Goal: Task Accomplishment & Management: Use online tool/utility

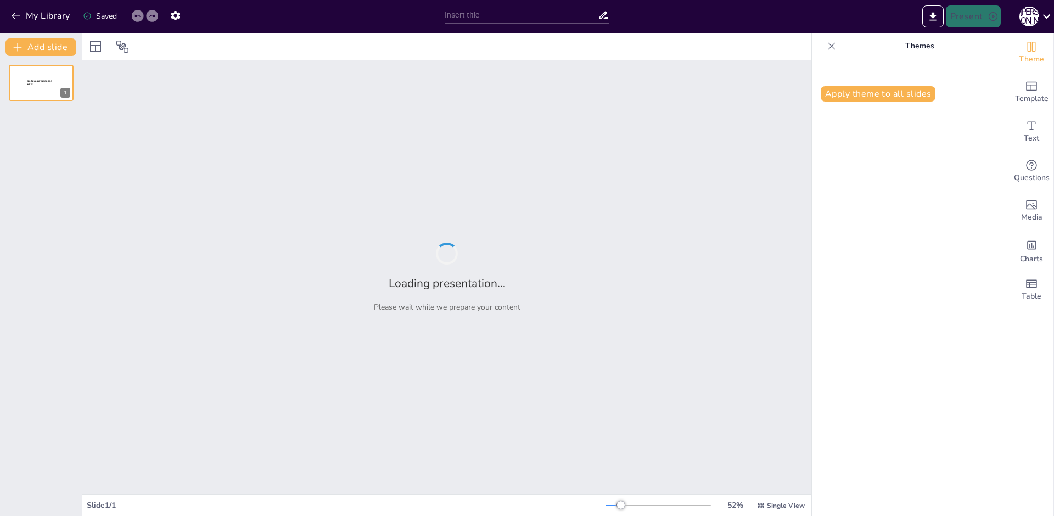
type input "New Sendsteps"
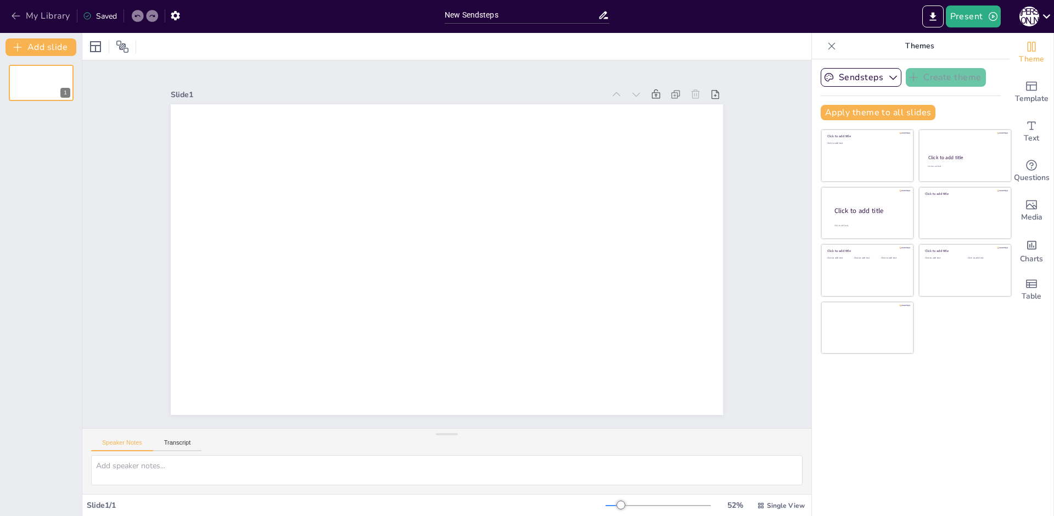
click at [8, 14] on button "My Library" at bounding box center [41, 16] width 66 height 18
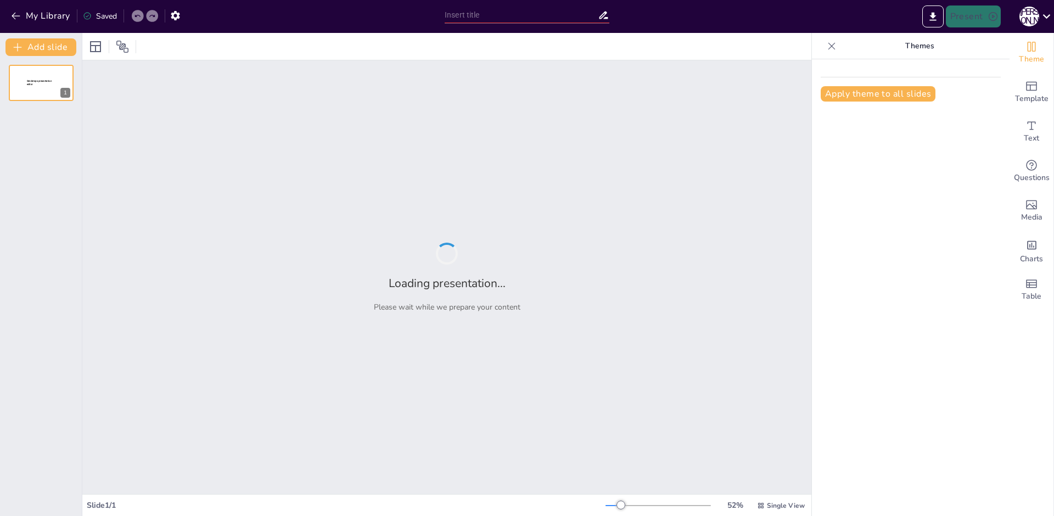
type input "Современные производства и профессии, связанные с обработкой материалов"
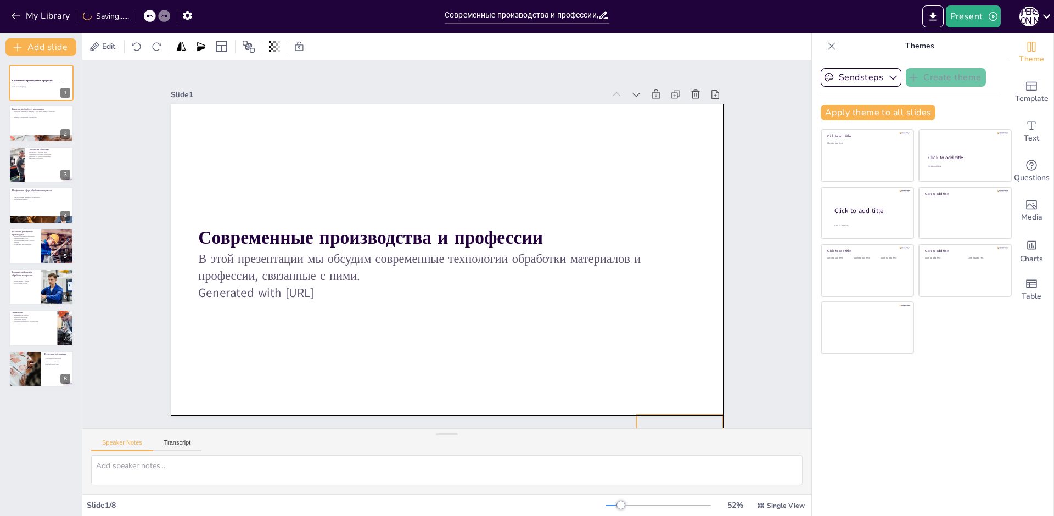
drag, startPoint x: 680, startPoint y: 380, endPoint x: 683, endPoint y: 435, distance: 55.0
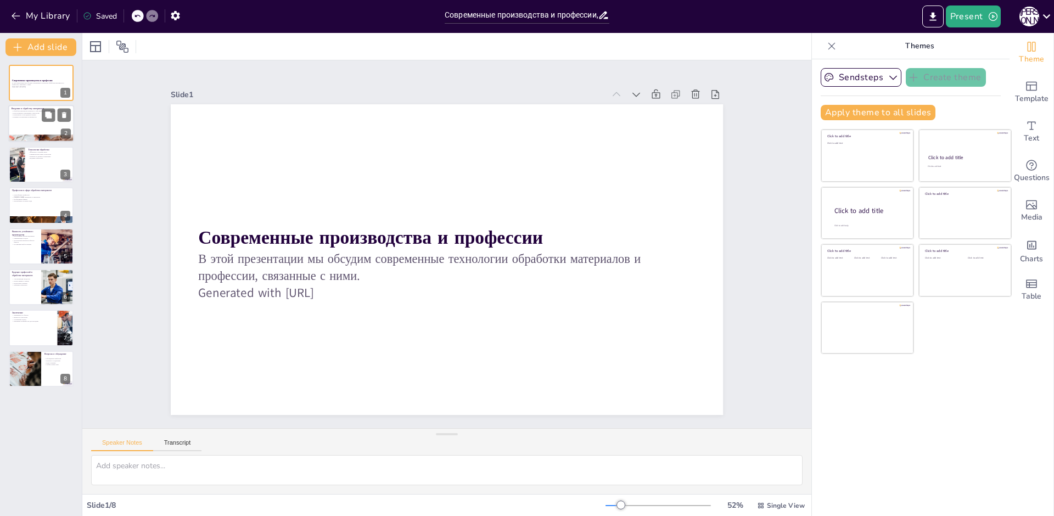
click at [35, 124] on div at bounding box center [41, 123] width 66 height 37
type textarea "Loremips, dolor sit ametc, adipis e seddoeiu, temporin utlaboree dolorema aliqu…"
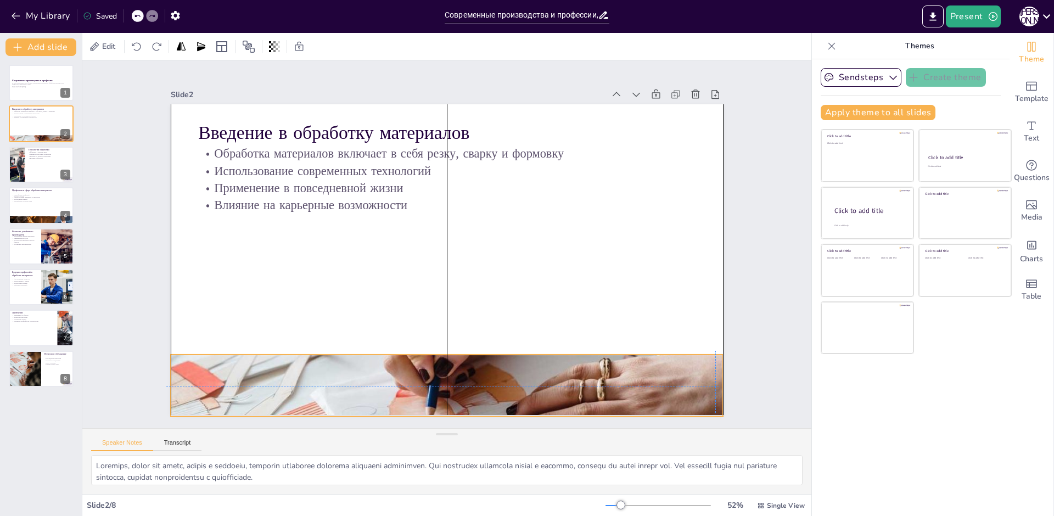
click at [383, 357] on div at bounding box center [324, 173] width 754 height 754
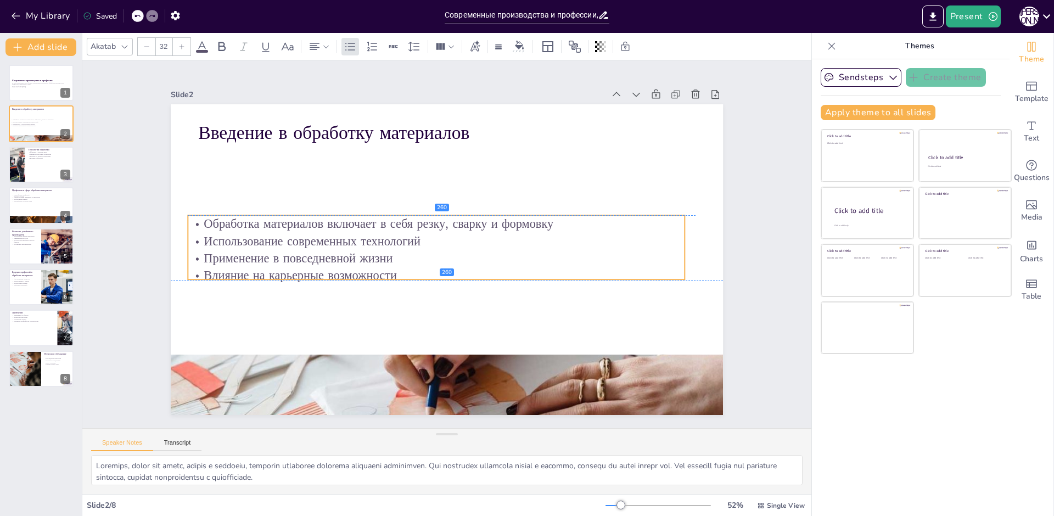
drag, startPoint x: 546, startPoint y: 142, endPoint x: 535, endPoint y: 209, distance: 67.2
click at [535, 324] on div "Введение в обработку материалов Обработка материалов включает в себя резку, сва…" at bounding box center [418, 381] width 540 height 115
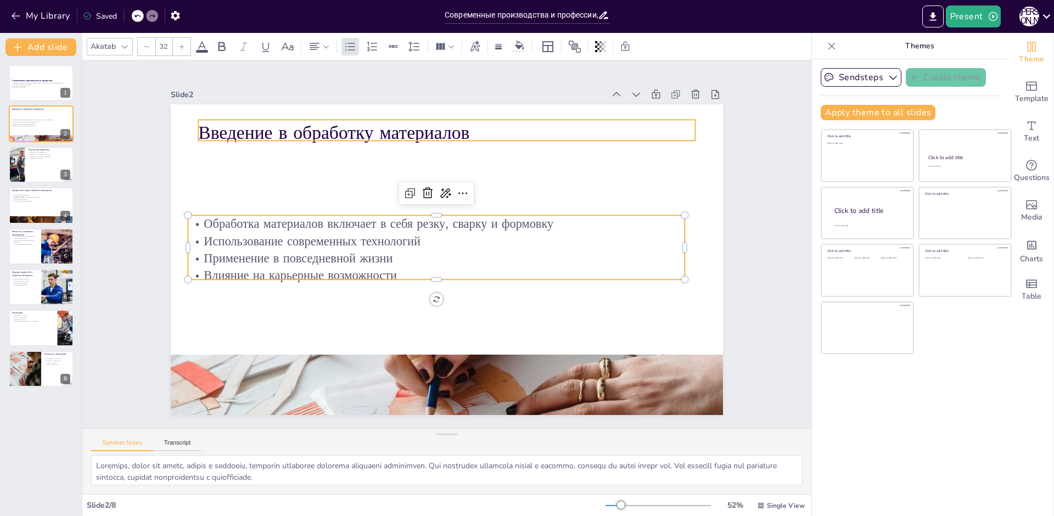
click at [475, 130] on p "Введение в обработку материалов" at bounding box center [458, 132] width 497 height 77
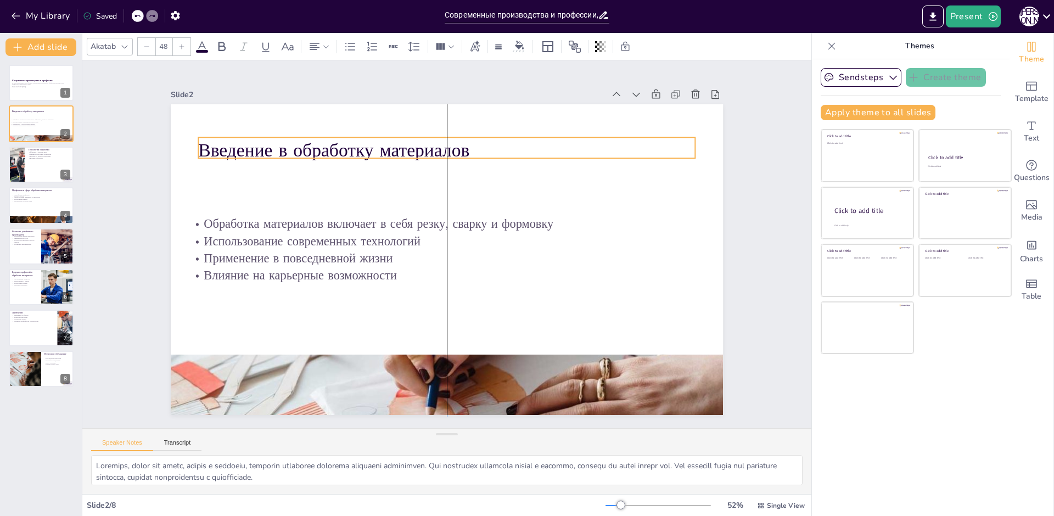
drag, startPoint x: 488, startPoint y: 116, endPoint x: 478, endPoint y: 155, distance: 40.9
click at [486, 141] on p "Введение в обработку материалов" at bounding box center [538, 264] width 128 height 492
click at [484, 143] on p "Введение в обработку материалов" at bounding box center [365, 197] width 271 height 444
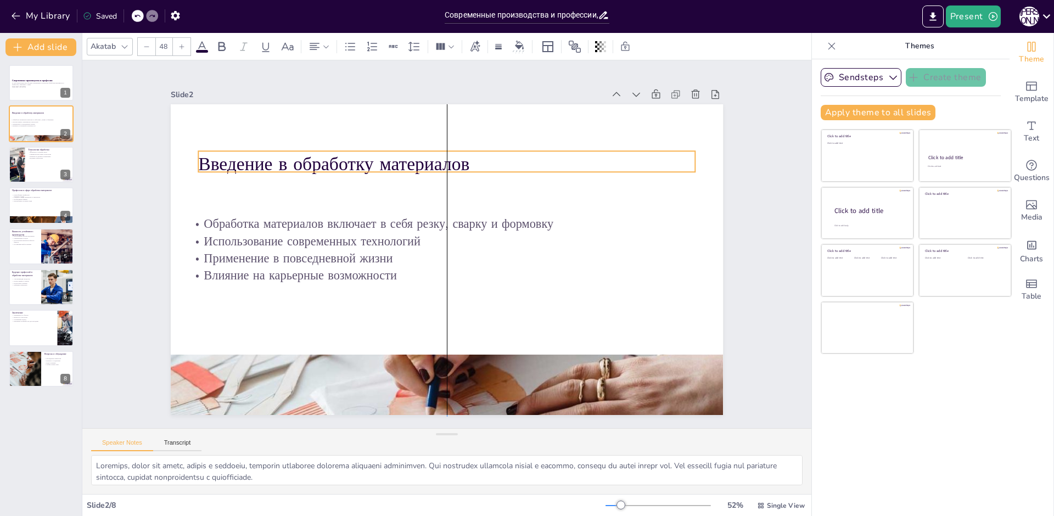
drag, startPoint x: 478, startPoint y: 155, endPoint x: 477, endPoint y: 166, distance: 11.0
click at [477, 156] on p "Введение в обработку материалов" at bounding box center [393, 304] width 386 height 352
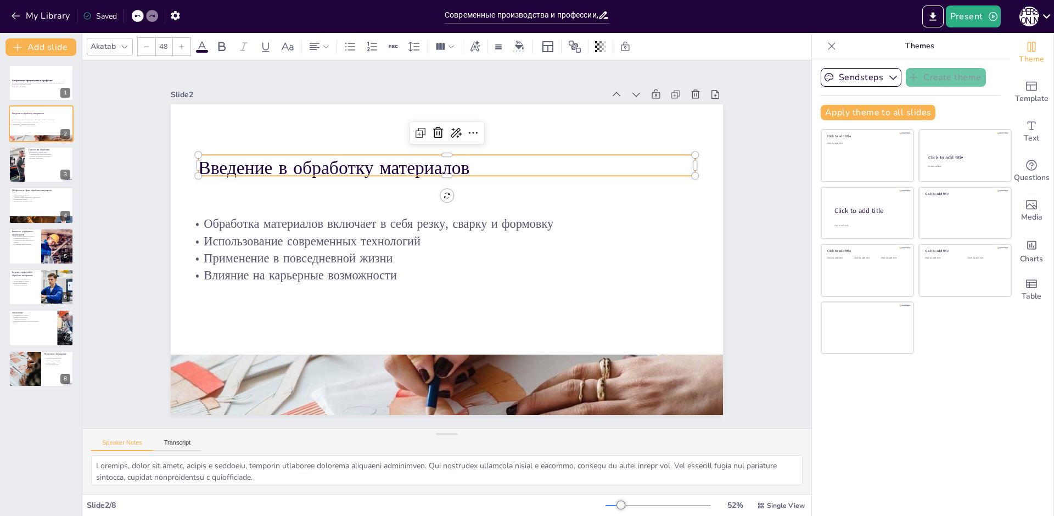
click at [473, 173] on div "Введение в обработку материалов Обработка материалов включает в себя резку, сва…" at bounding box center [438, 257] width 633 height 545
click at [472, 173] on p "Введение в обработку материалов" at bounding box center [438, 168] width 497 height 77
click at [468, 176] on div "Введение в обработку материалов Обработка материалов включает в себя резку, сва…" at bounding box center [458, 255] width 601 height 618
click at [466, 182] on div at bounding box center [446, 186] width 497 height 9
click at [464, 182] on div at bounding box center [452, 188] width 495 height 60
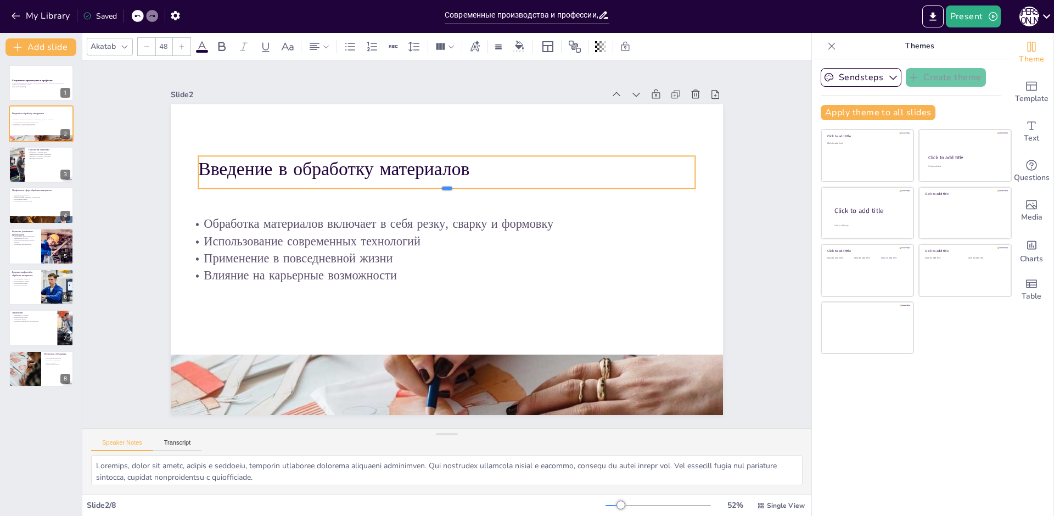
click at [493, 188] on div at bounding box center [497, 244] width 9 height 497
click at [460, 180] on div "Введение в обработку материалов" at bounding box center [488, 302] width 421 height 318
click at [461, 180] on div "Введение в обработку материалов" at bounding box center [378, 266] width 185 height 483
click at [461, 180] on div "Введение в обработку материалов" at bounding box center [483, 181] width 447 height 277
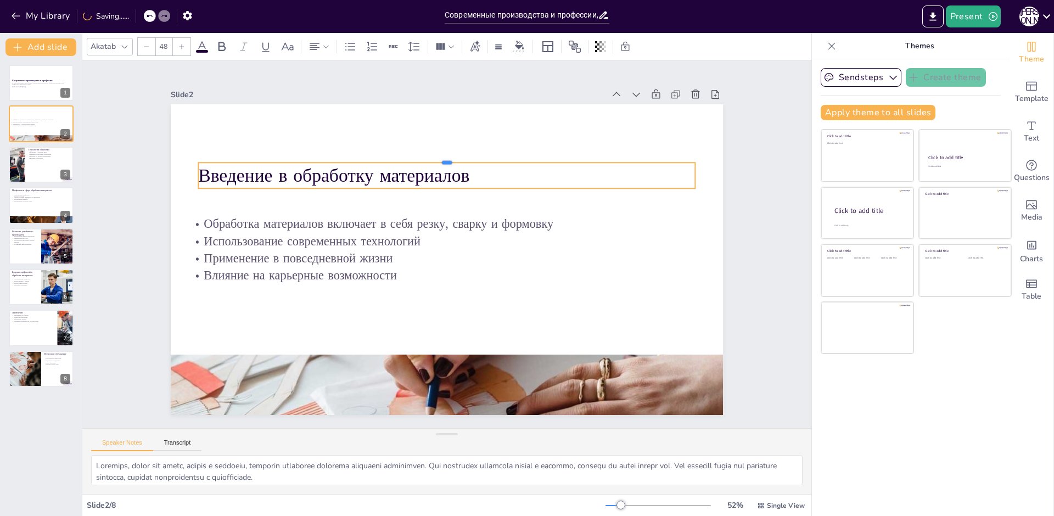
drag, startPoint x: 492, startPoint y: 150, endPoint x: 490, endPoint y: 158, distance: 7.5
click at [502, 158] on div at bounding box center [532, 234] width 61 height 495
click at [490, 158] on div at bounding box center [446, 158] width 497 height 9
click at [213, 346] on div at bounding box center [208, 351] width 10 height 10
click at [507, 496] on div at bounding box center [502, 501] width 10 height 10
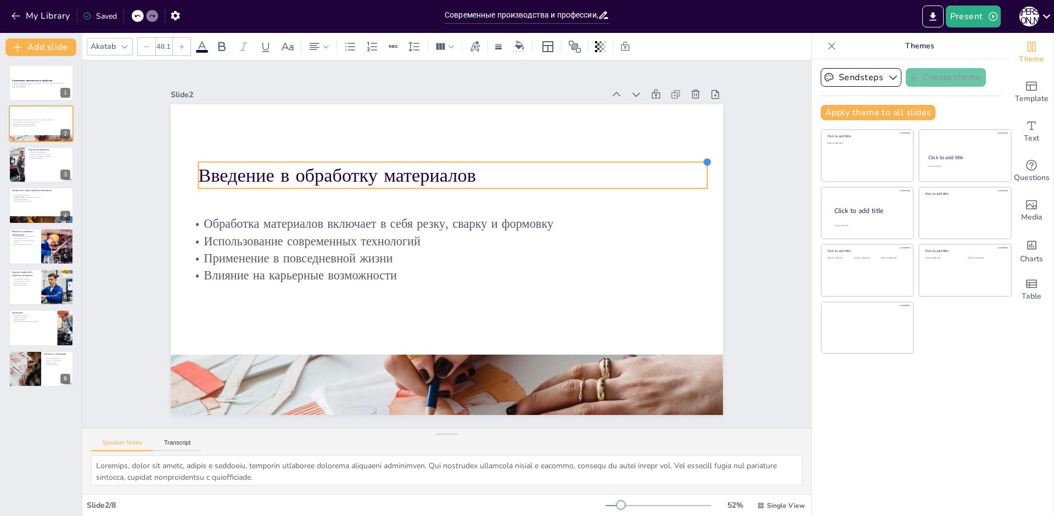
drag, startPoint x: 685, startPoint y: 157, endPoint x: 677, endPoint y: 158, distance: 7.8
click at [684, 157] on div "Обработка материалов включает в себя резку, сварку и формовку Использование сов…" at bounding box center [433, 251] width 545 height 633
click at [671, 158] on div "Обработка материалов включает в себя резку, сварку и формовку Использование сов…" at bounding box center [462, 247] width 419 height 605
click at [534, 158] on div at bounding box center [381, 189] width 306 height 417
click at [677, 272] on div at bounding box center [459, 329] width 500 height 114
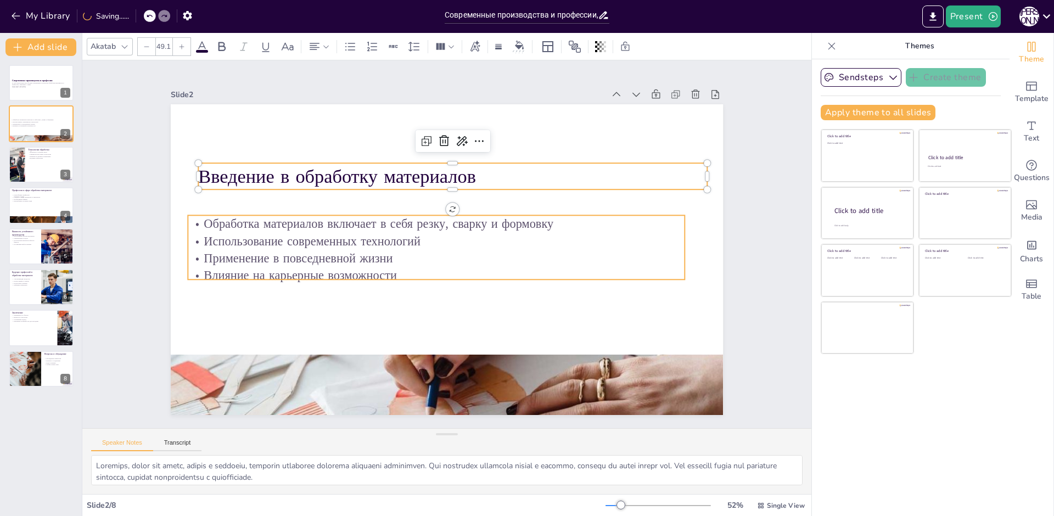
click at [627, 237] on p "Использование современных технологий" at bounding box center [436, 249] width 381 height 346
type input "32"
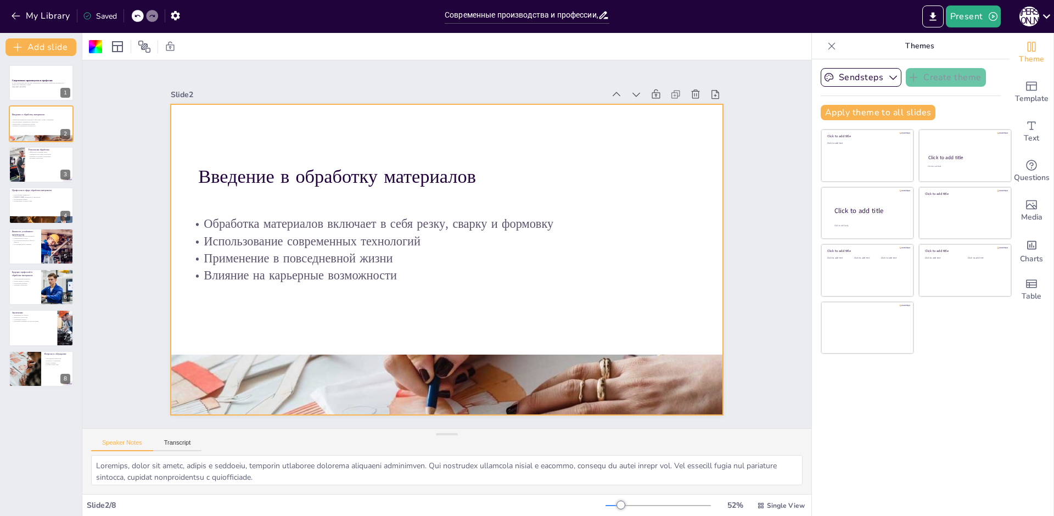
drag, startPoint x: 188, startPoint y: 173, endPoint x: 188, endPoint y: 181, distance: 7.7
click at [188, 177] on div at bounding box center [458, 254] width 601 height 619
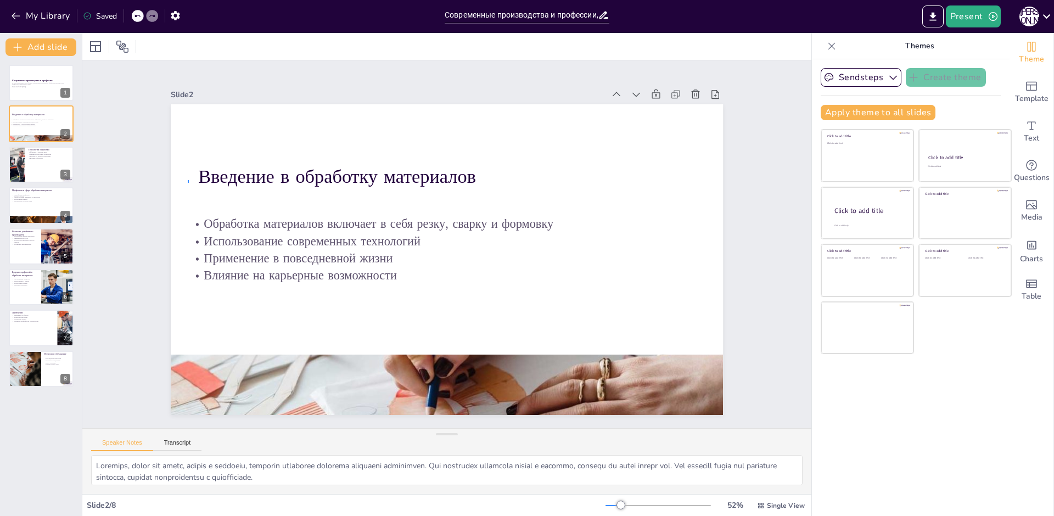
click at [187, 183] on div at bounding box center [436, 232] width 619 height 601
click at [187, 183] on div at bounding box center [459, 235] width 576 height 630
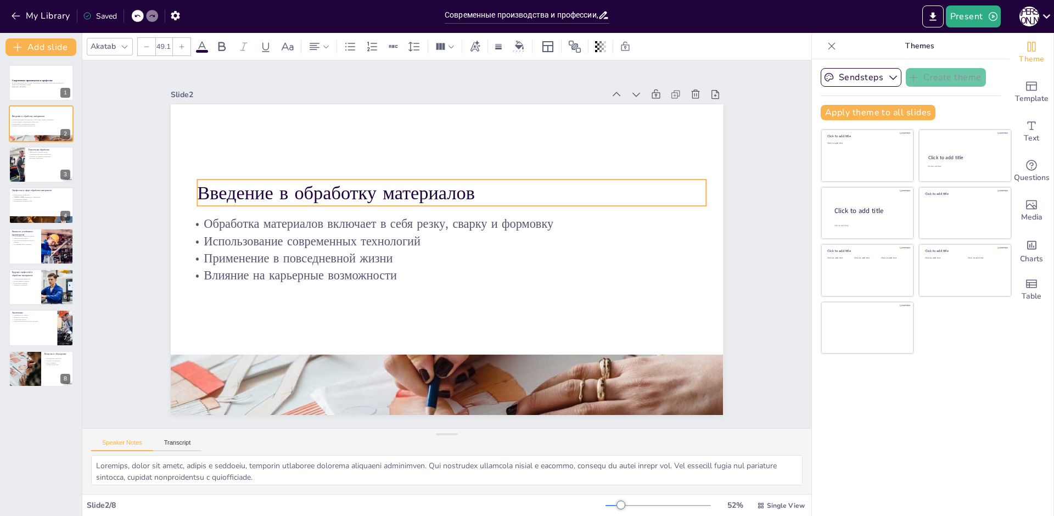
drag, startPoint x: 201, startPoint y: 184, endPoint x: 200, endPoint y: 200, distance: 16.5
click at [458, 200] on p "Введение в обработку материалов" at bounding box center [498, 254] width 80 height 509
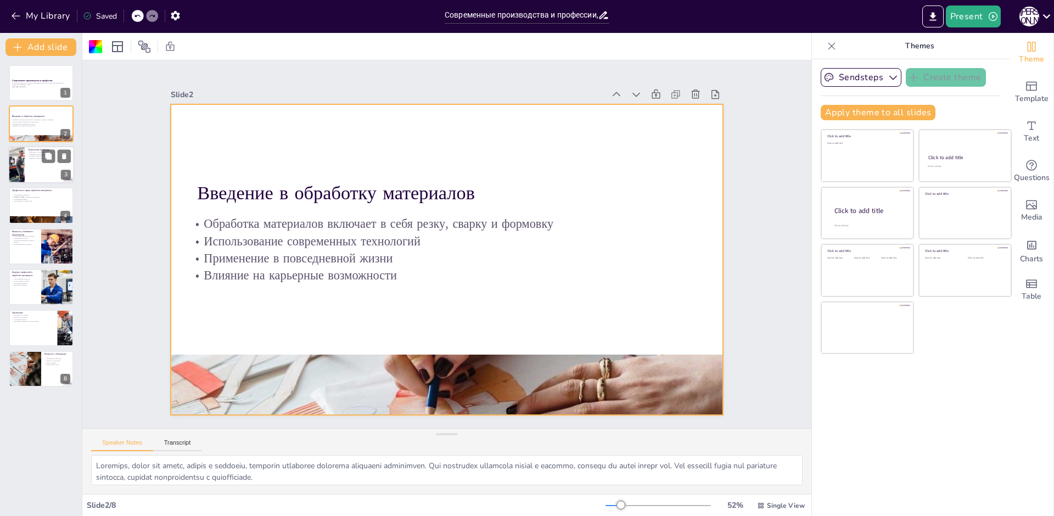
click at [29, 168] on div at bounding box center [41, 164] width 66 height 37
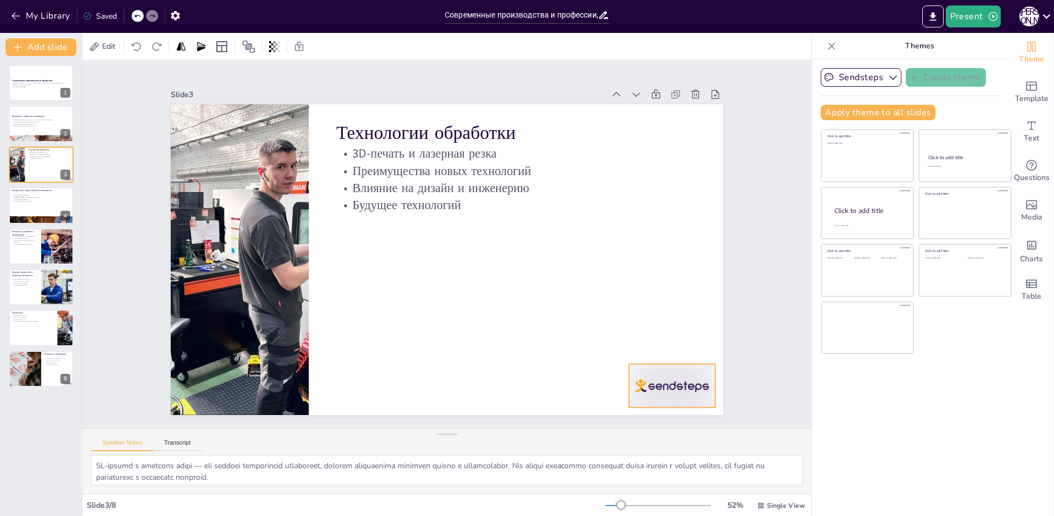
drag, startPoint x: 655, startPoint y: 382, endPoint x: 650, endPoint y: 406, distance: 25.1
click at [263, 401] on div at bounding box center [226, 392] width 75 height 97
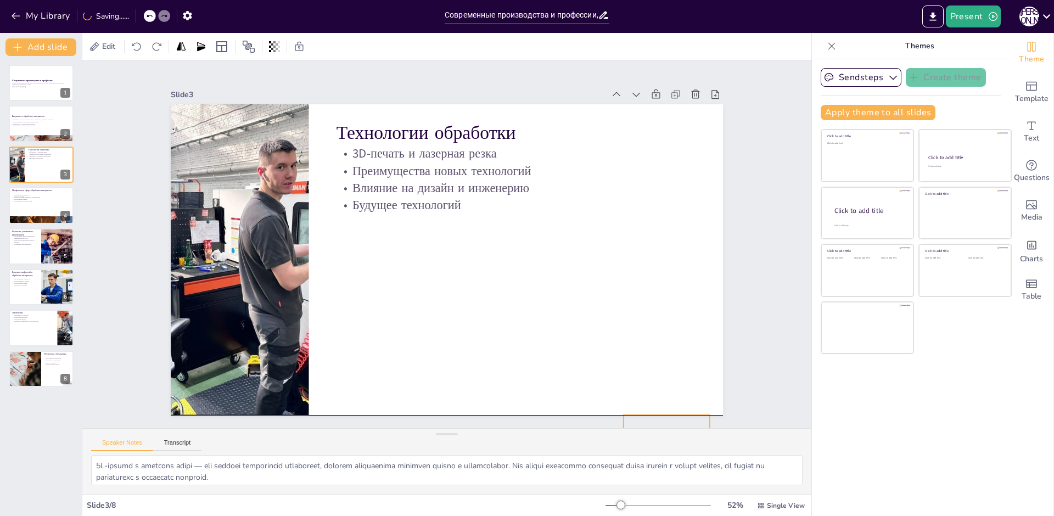
drag, startPoint x: 650, startPoint y: 406, endPoint x: 648, endPoint y: 432, distance: 25.9
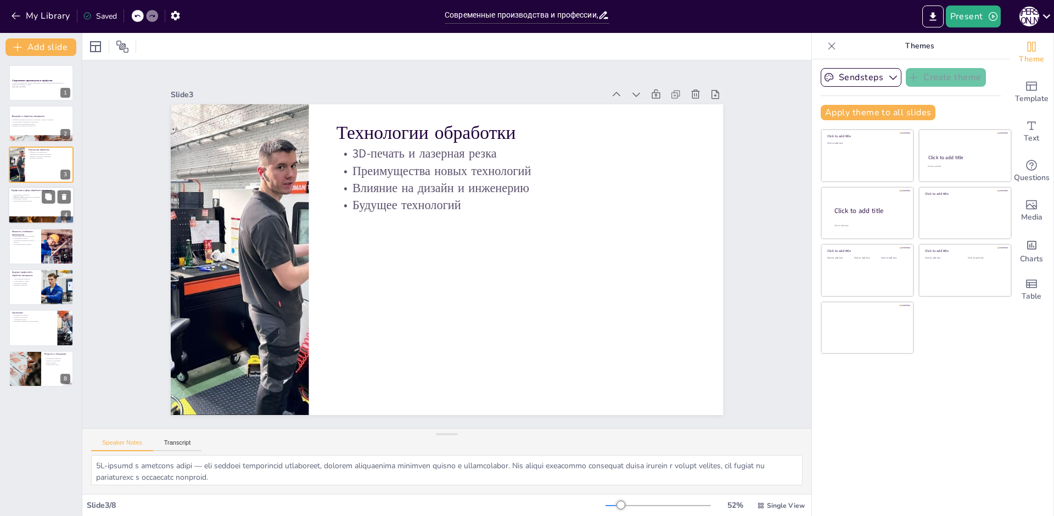
click at [35, 194] on p "Разнообразие профессий" at bounding box center [41, 195] width 59 height 2
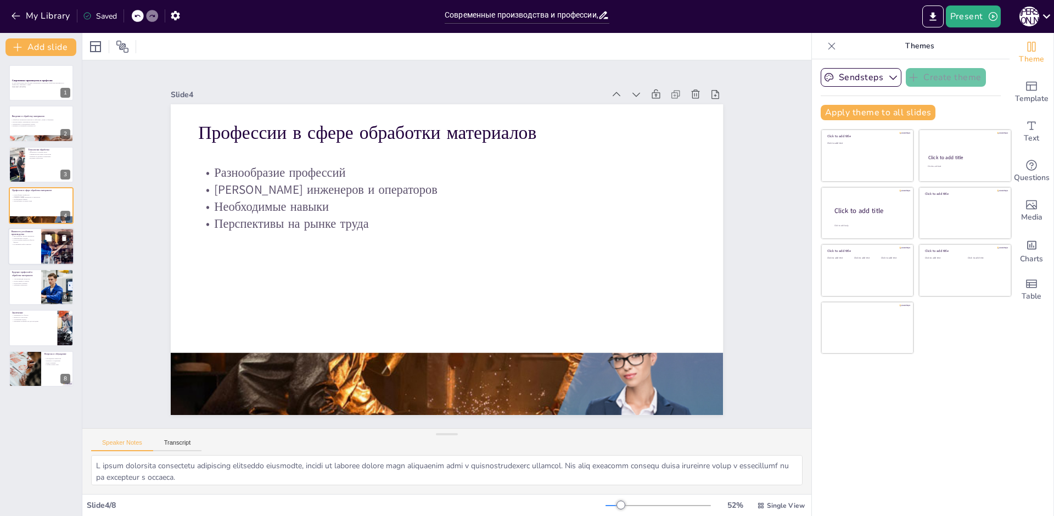
click at [29, 250] on div at bounding box center [41, 246] width 66 height 37
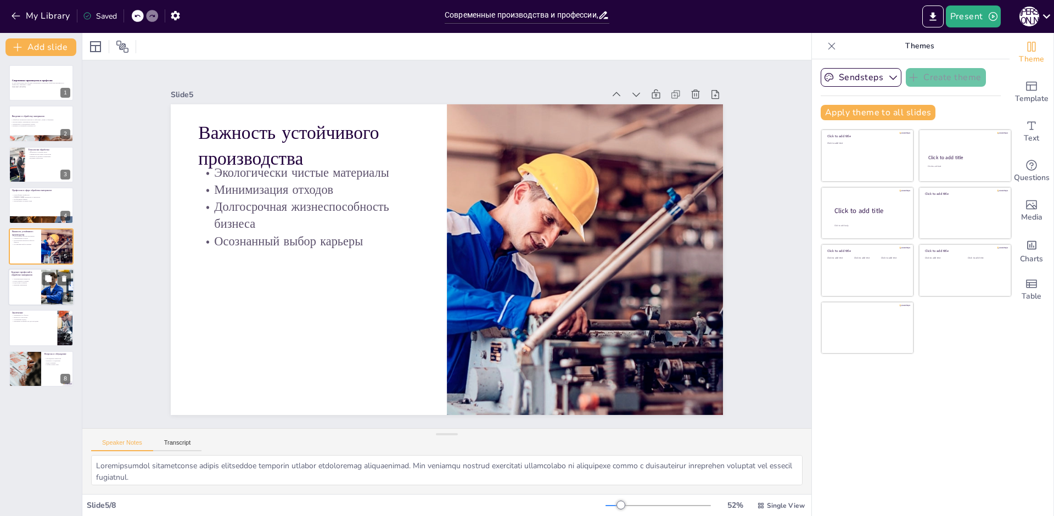
click at [33, 286] on p "Динамика изменений" at bounding box center [25, 285] width 26 height 2
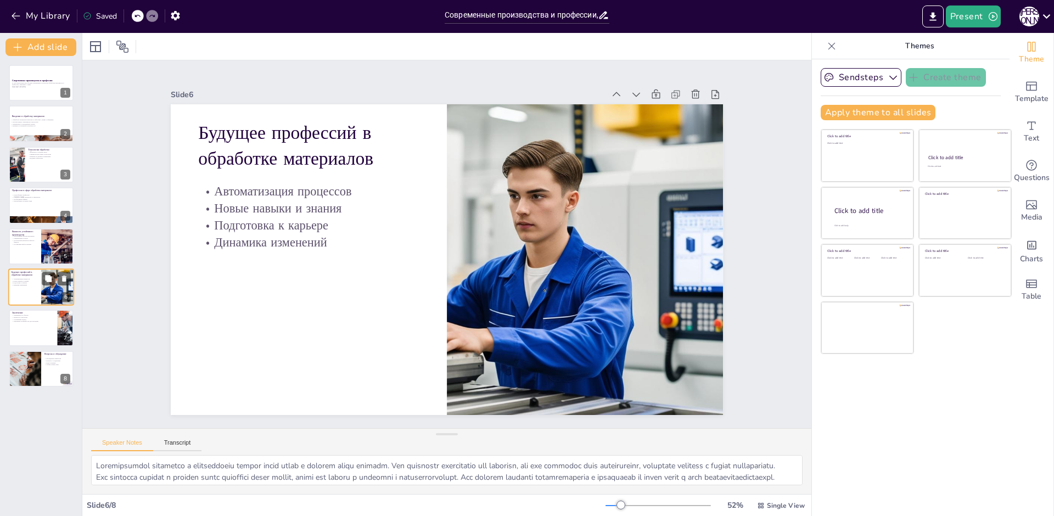
click at [37, 305] on div "Будущее профессий в обработке материалов Автоматизация процессов Новые навыки и…" at bounding box center [41, 286] width 66 height 37
click at [38, 326] on div at bounding box center [41, 328] width 66 height 37
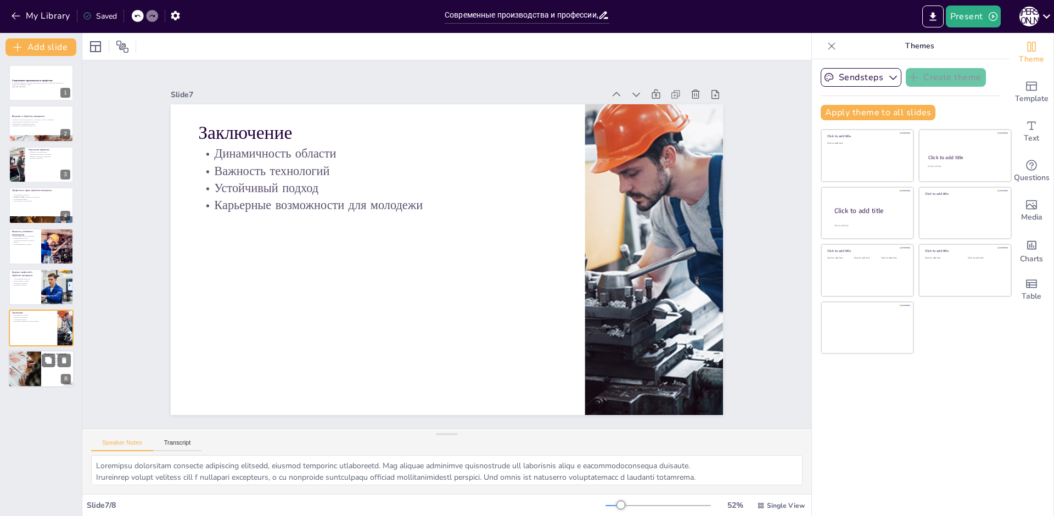
click at [30, 352] on div at bounding box center [24, 368] width 37 height 37
type textarea "Loremipsum dolorsita c adipisc elitseddo eiusmodtem incididun utlabor etdolorem…"
